Goal: Task Accomplishment & Management: Manage account settings

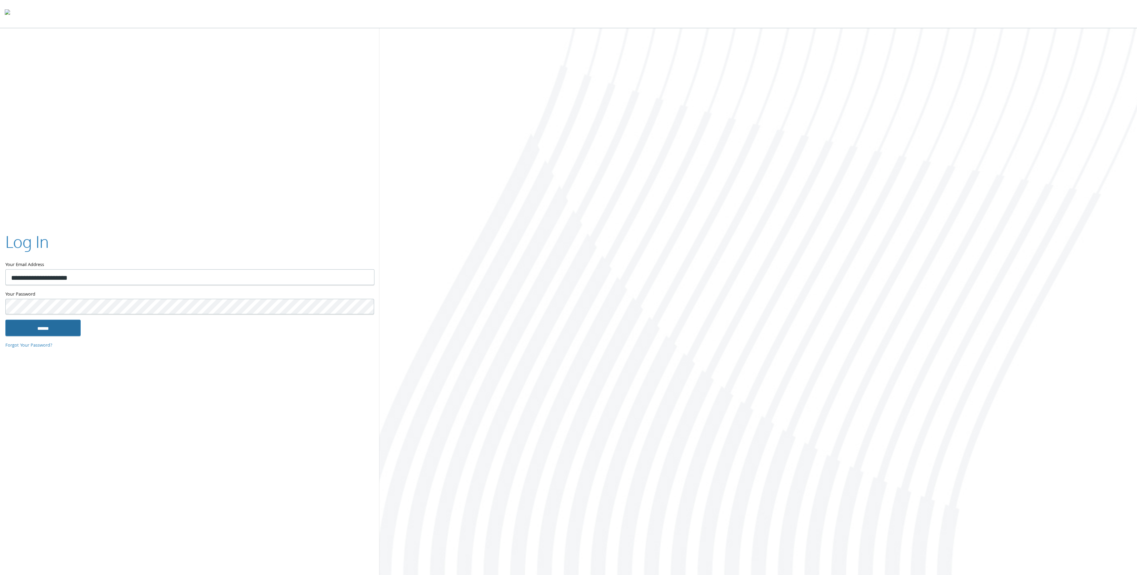
click at [57, 327] on input "******" at bounding box center [42, 328] width 75 height 16
click at [61, 329] on input "******" at bounding box center [42, 328] width 75 height 16
